Goal: Task Accomplishment & Management: Complete application form

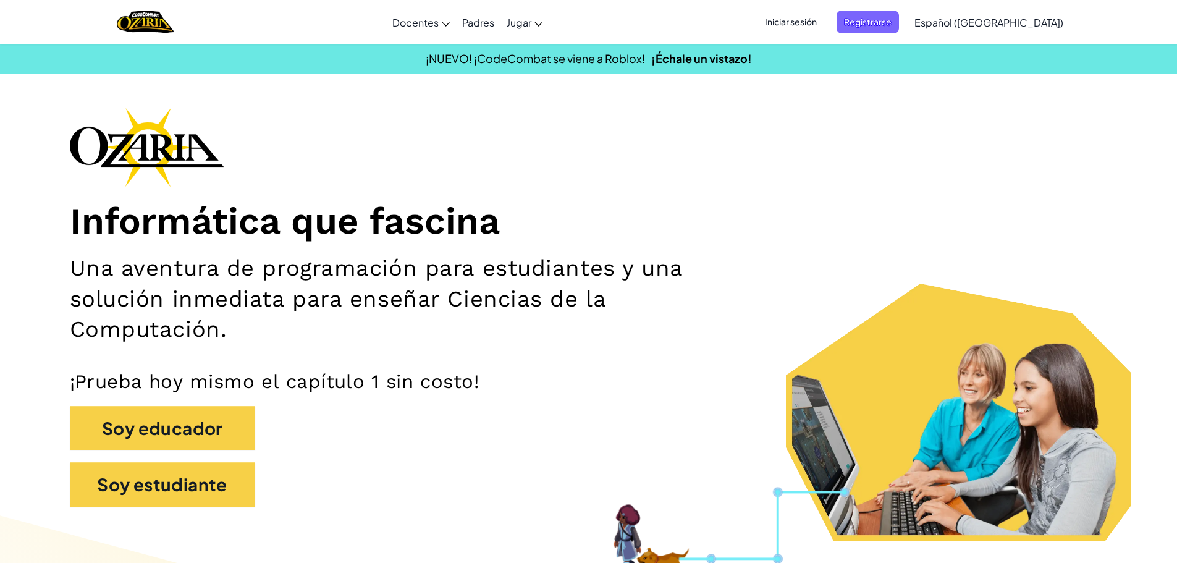
click at [799, 23] on span "Iniciar sesión" at bounding box center [791, 22] width 67 height 23
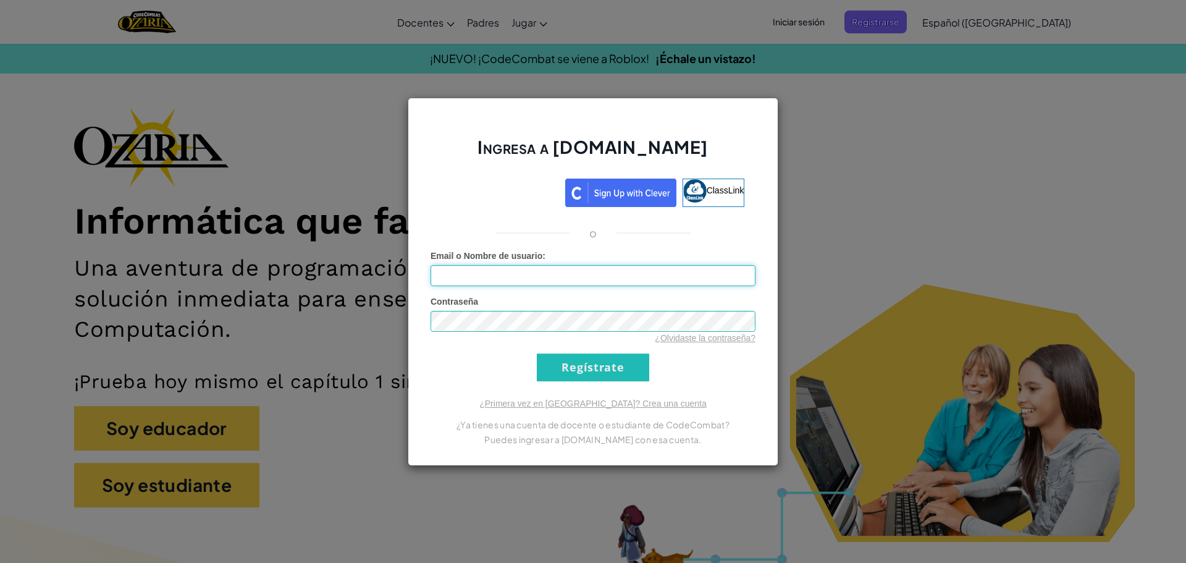
type input "a"
click at [579, 359] on input "Regístrate" at bounding box center [593, 367] width 112 height 28
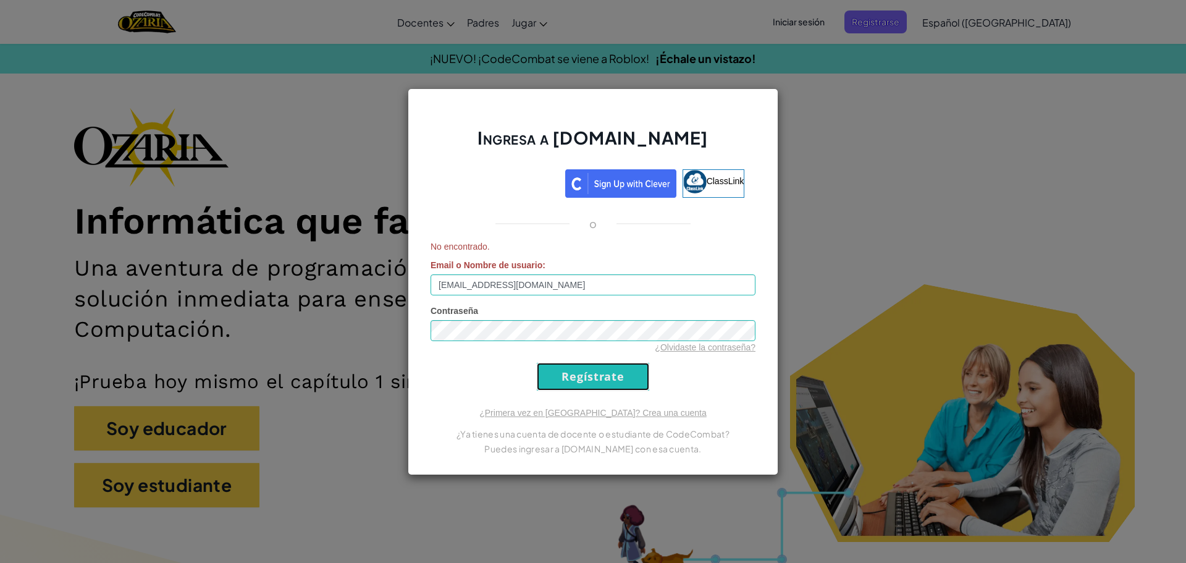
click at [577, 368] on input "Regístrate" at bounding box center [593, 377] width 112 height 28
click at [462, 284] on input "[EMAIL_ADDRESS][DOMAIN_NAME]" at bounding box center [593, 284] width 325 height 21
type input "[EMAIL_ADDRESS][DOMAIN_NAME]"
drag, startPoint x: 605, startPoint y: 381, endPoint x: 599, endPoint y: 378, distance: 6.4
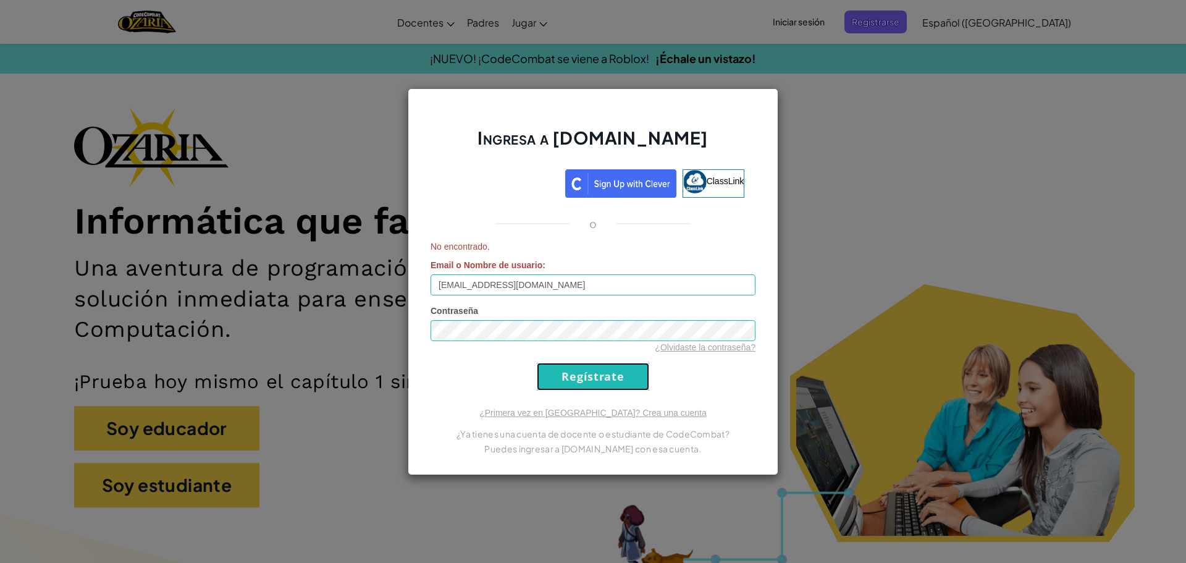
click at [601, 379] on input "Regístrate" at bounding box center [593, 377] width 112 height 28
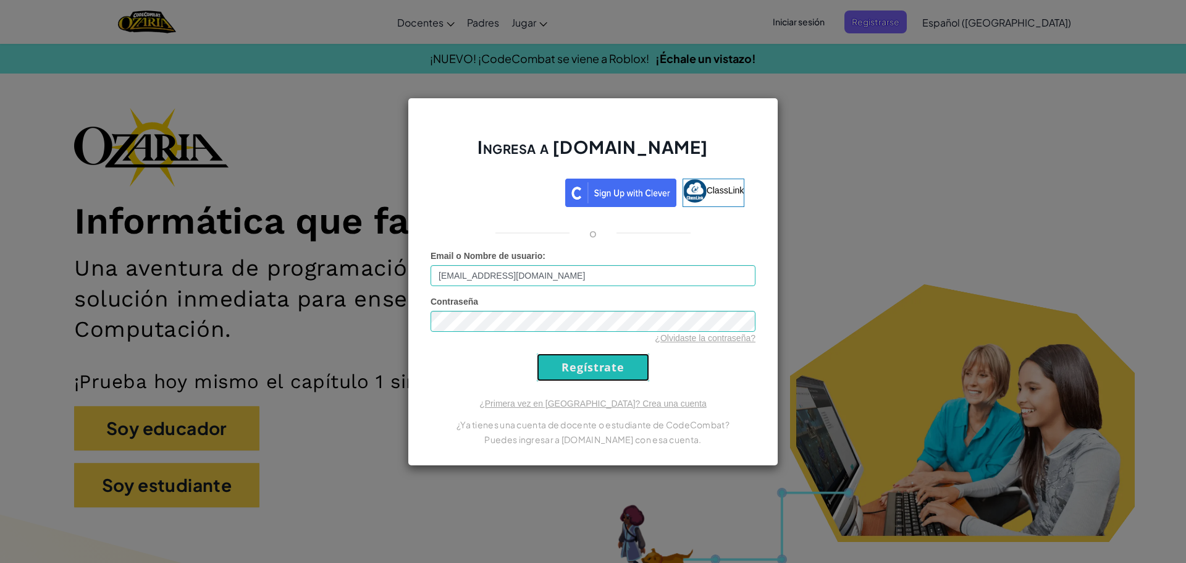
click at [581, 360] on input "Regístrate" at bounding box center [593, 367] width 112 height 28
